Goal: Find specific page/section: Find specific page/section

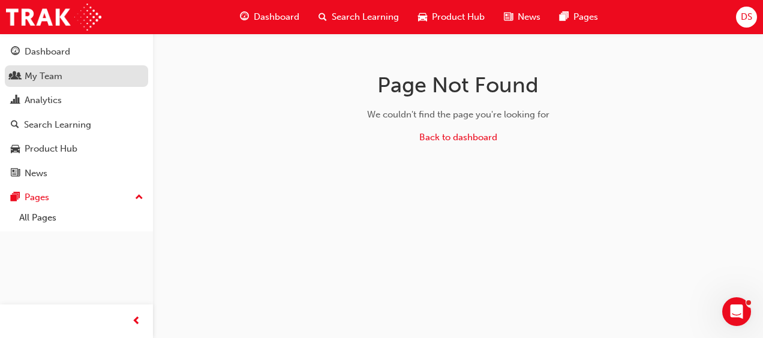
click at [65, 80] on div "My Team" at bounding box center [76, 76] width 131 height 15
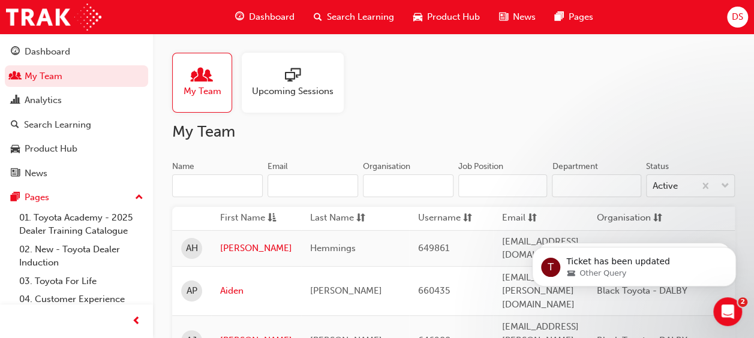
click at [191, 191] on input "Name" at bounding box center [217, 186] width 91 height 23
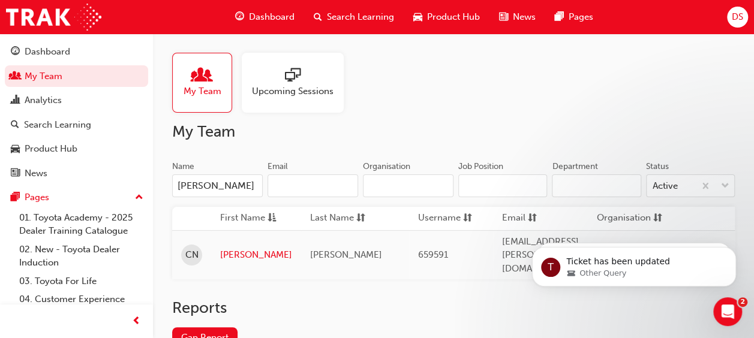
type input "[PERSON_NAME]"
click at [220, 242] on td "[PERSON_NAME]" at bounding box center [256, 254] width 90 height 49
click at [226, 248] on link "[PERSON_NAME]" at bounding box center [256, 255] width 72 height 14
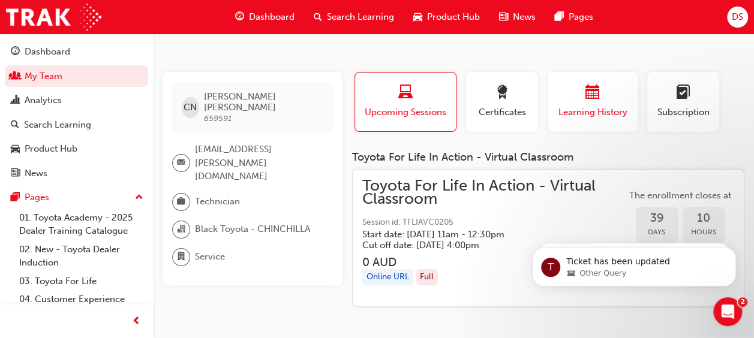
click at [602, 97] on div "button" at bounding box center [593, 94] width 72 height 19
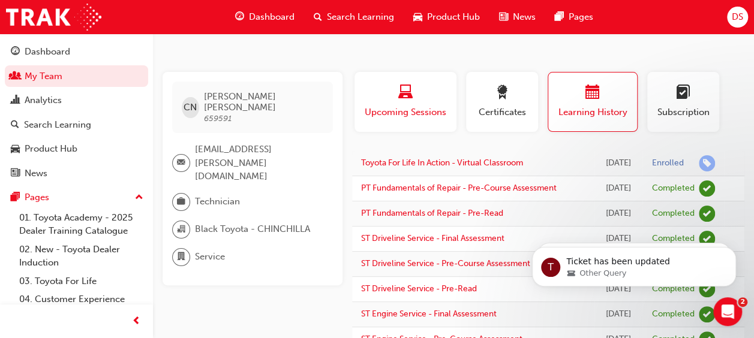
click at [411, 100] on span "laptop-icon" at bounding box center [405, 93] width 14 height 16
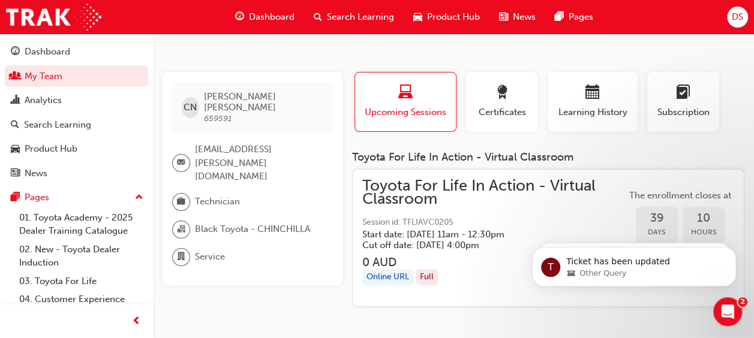
scroll to position [8, 0]
